Goal: Task Accomplishment & Management: Manage account settings

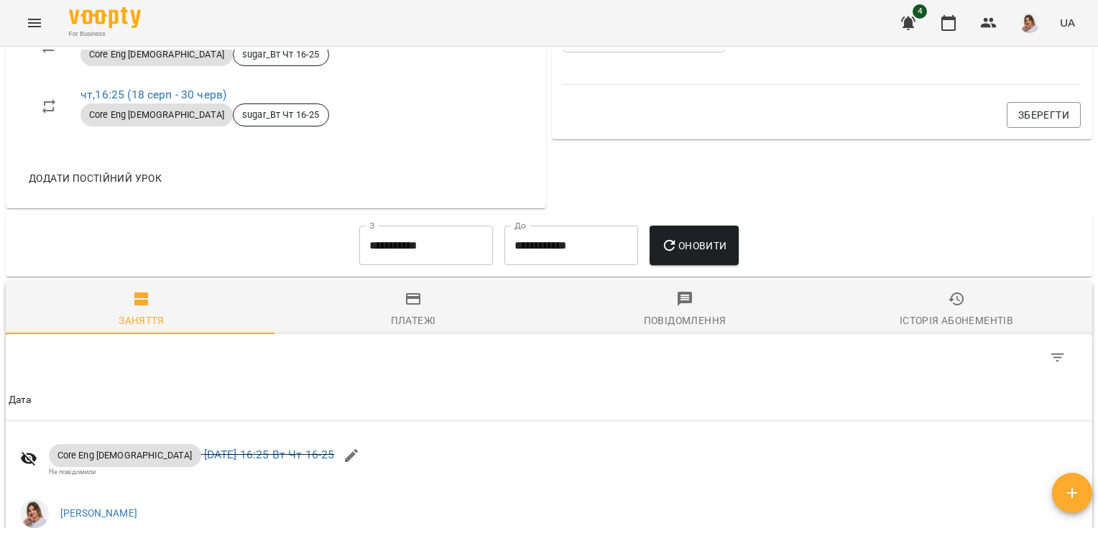
scroll to position [790, 0]
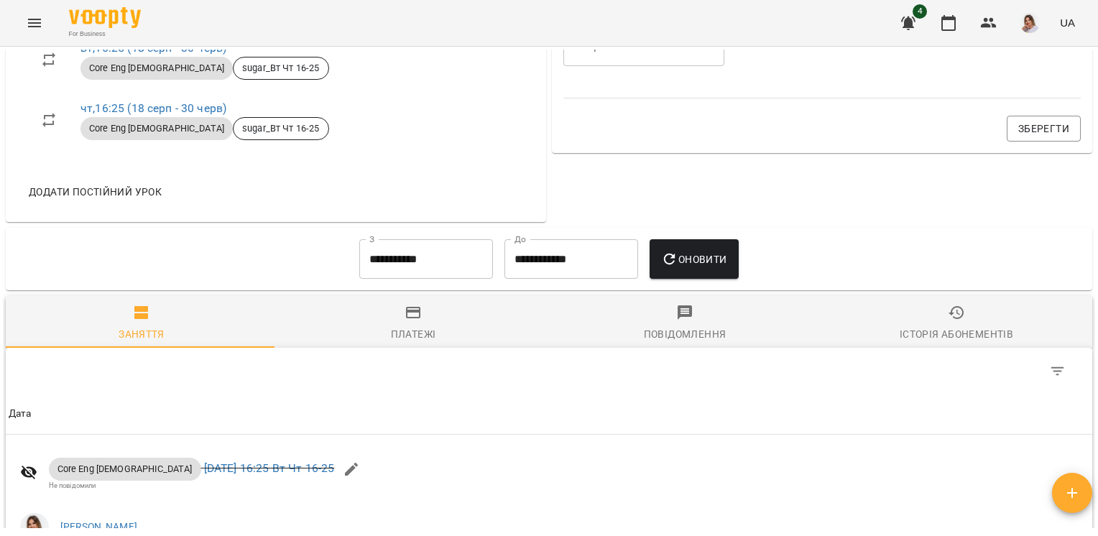
click at [415, 254] on input "**********" at bounding box center [426, 259] width 134 height 40
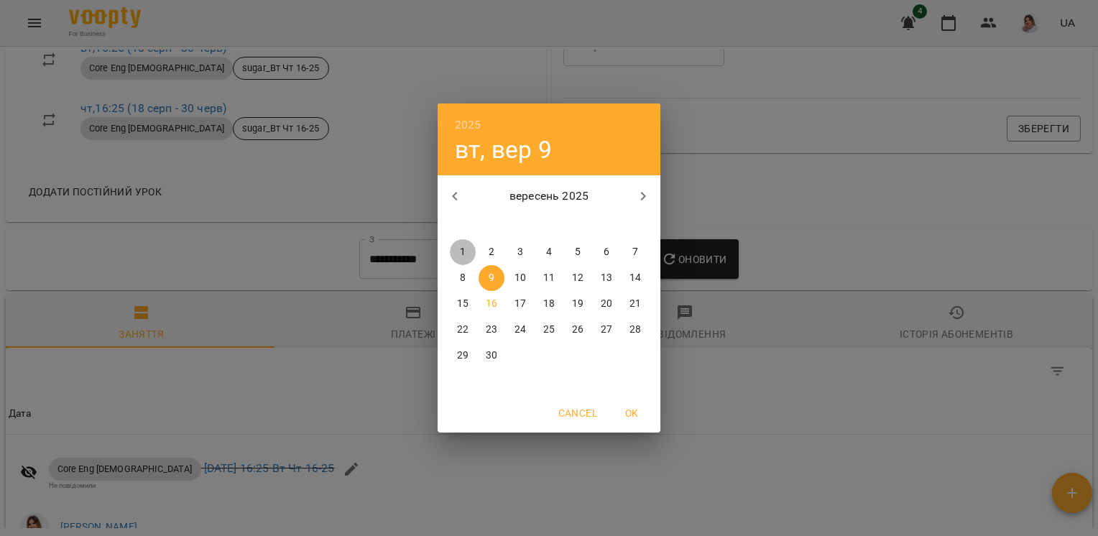
click at [464, 250] on p "1" at bounding box center [463, 252] width 6 height 14
type input "**********"
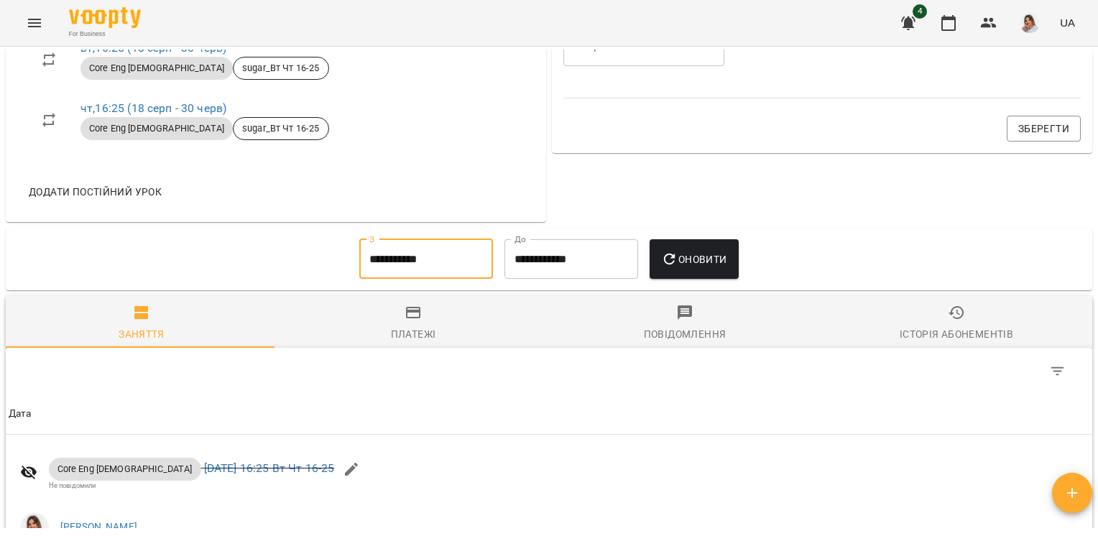
click at [697, 256] on span "Оновити" at bounding box center [693, 259] width 65 height 17
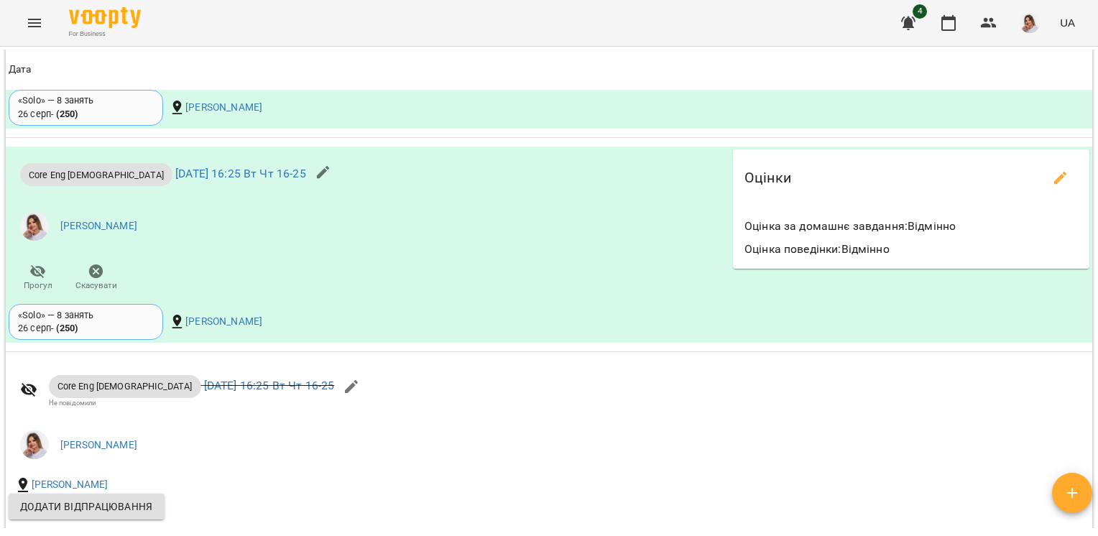
scroll to position [1296, 0]
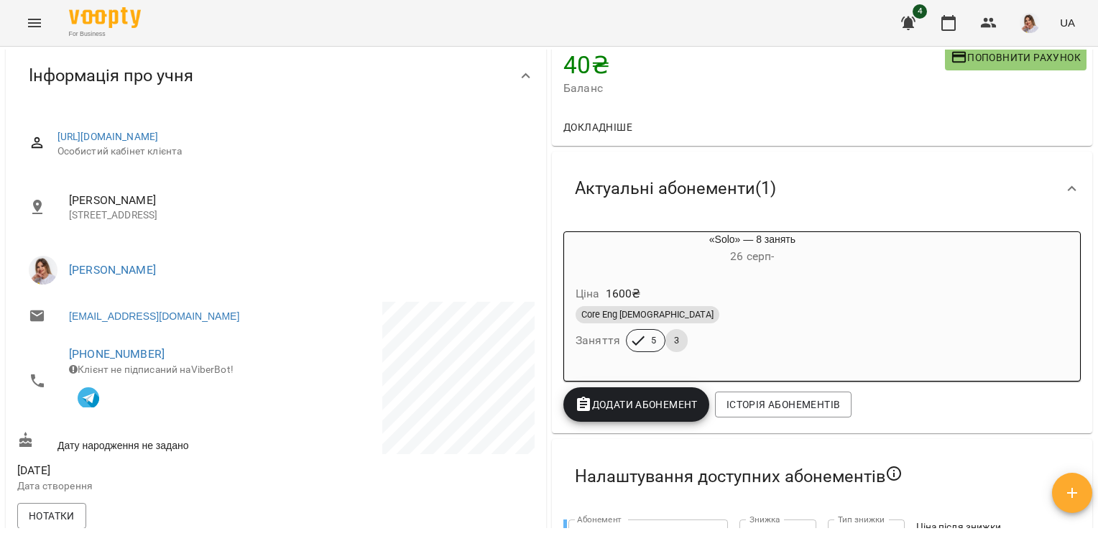
scroll to position [144, 0]
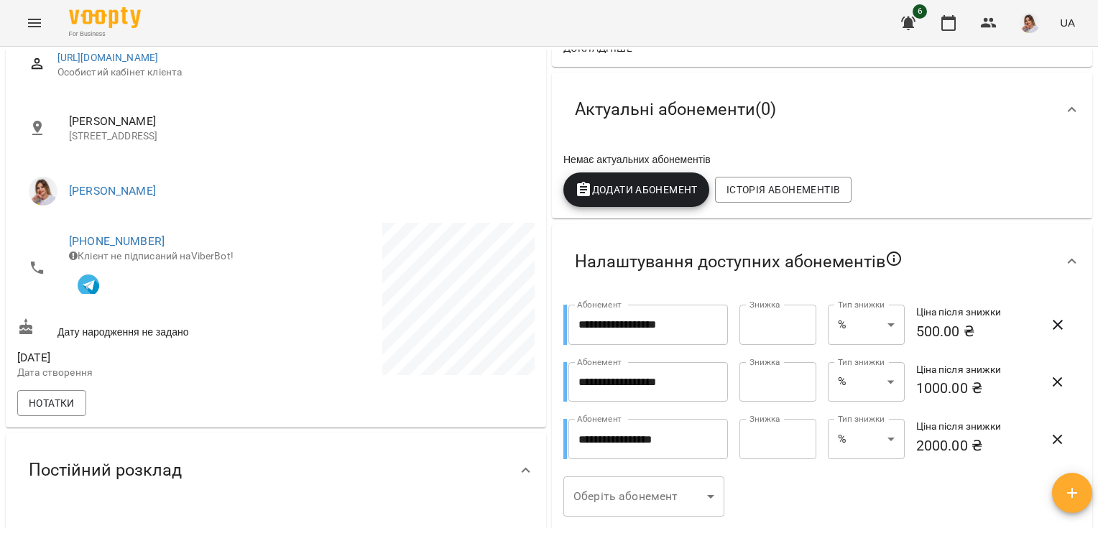
scroll to position [144, 0]
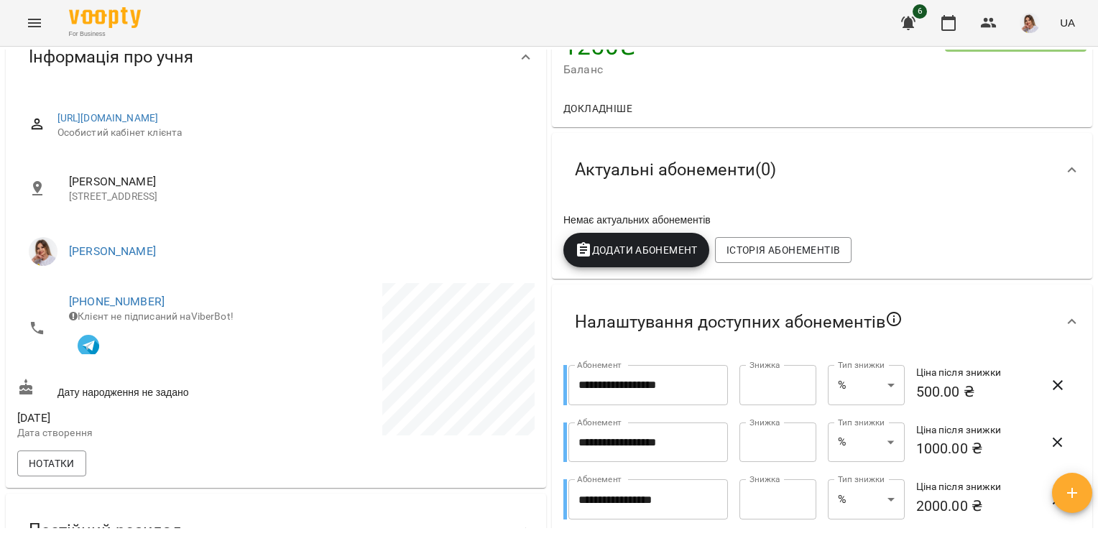
click at [641, 257] on span "Додати Абонемент" at bounding box center [636, 249] width 123 height 17
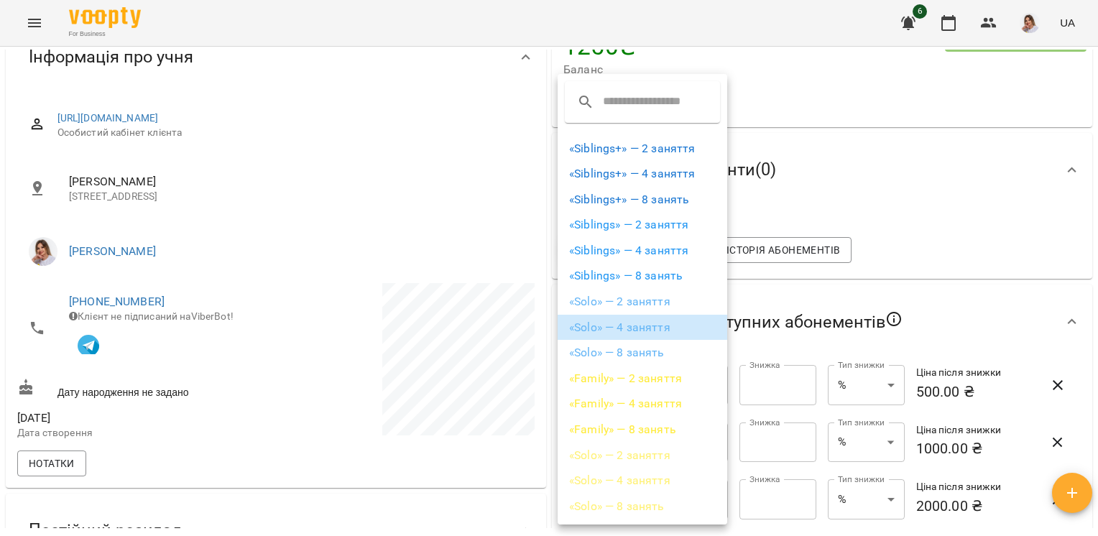
click at [624, 320] on li "«Solo» — 4 заняття" at bounding box center [642, 328] width 170 height 26
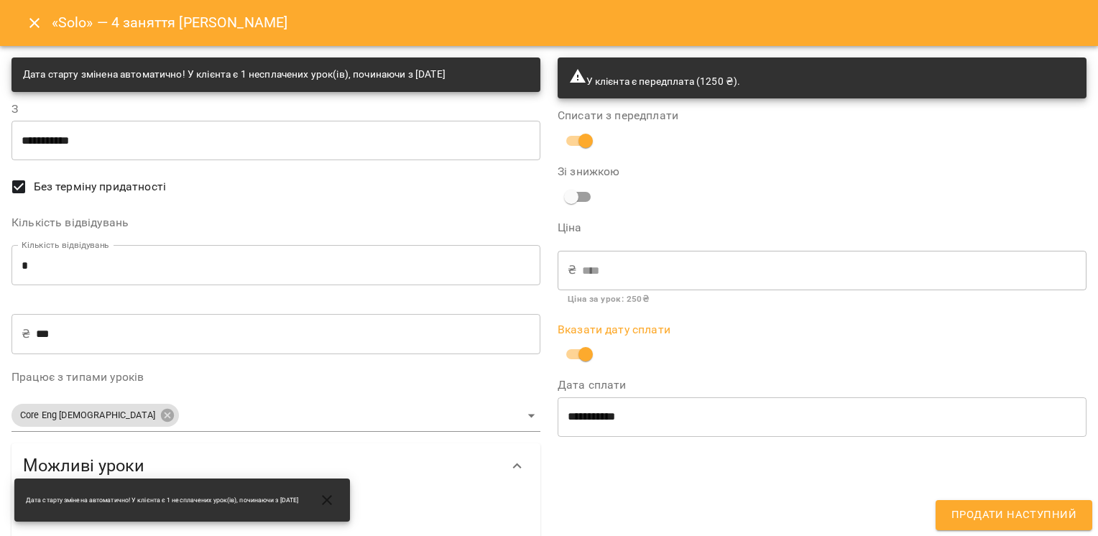
click at [981, 519] on span "Продати наступний" at bounding box center [1013, 515] width 125 height 19
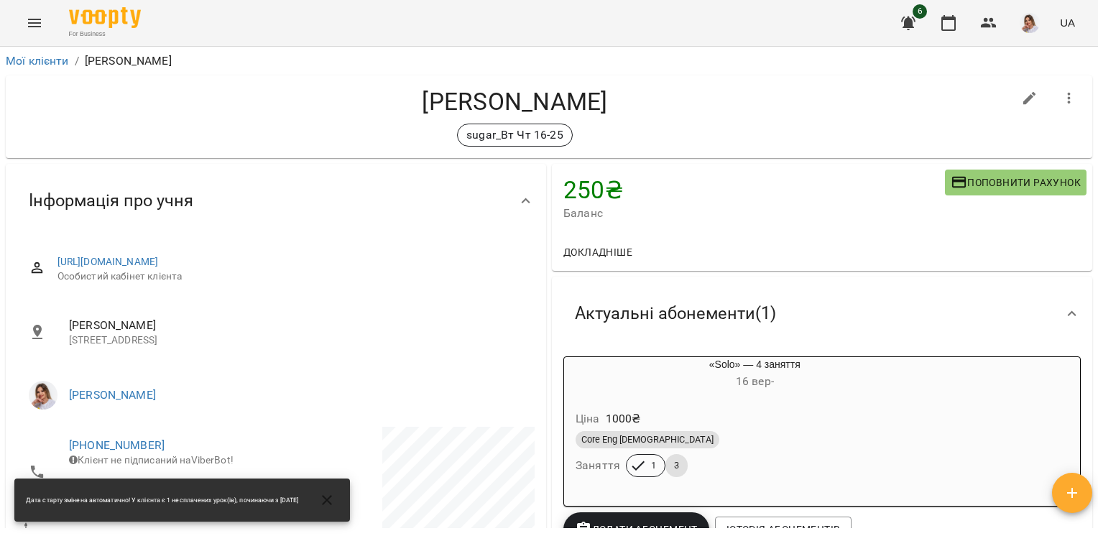
scroll to position [0, 0]
